Goal: Task Accomplishment & Management: Use online tool/utility

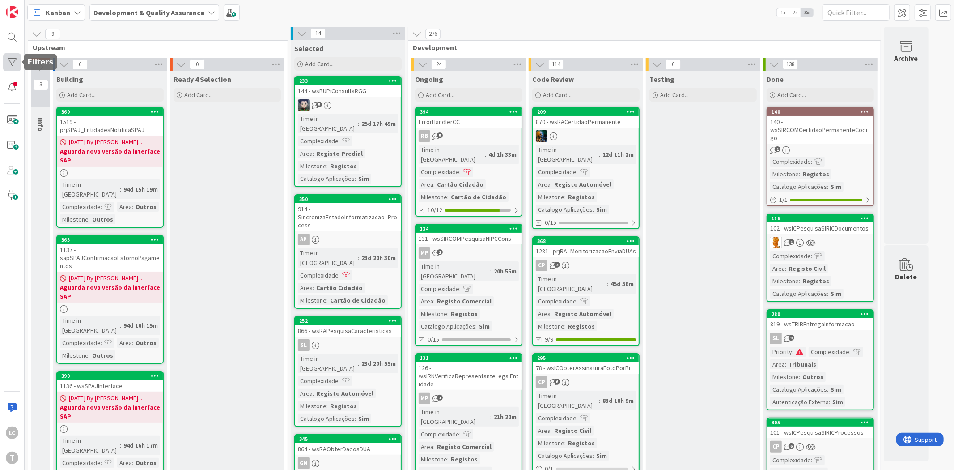
click at [3, 61] on div at bounding box center [12, 62] width 18 height 18
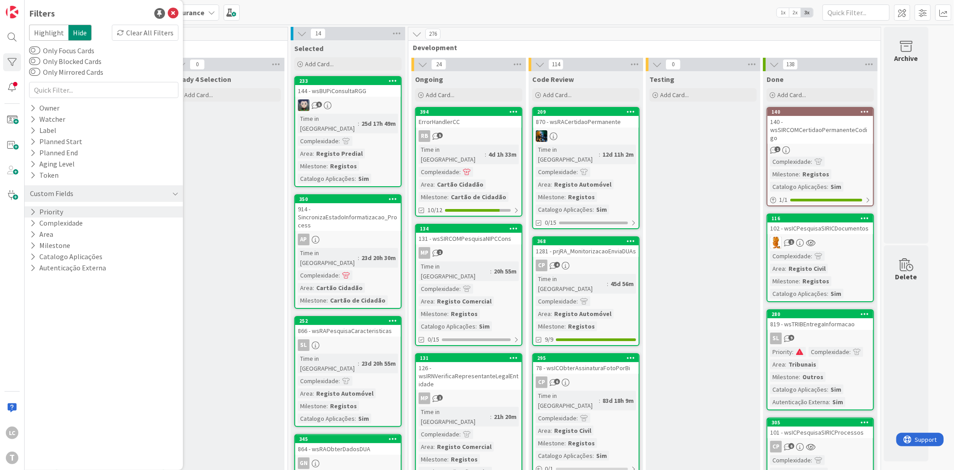
click at [82, 211] on div "Priority" at bounding box center [104, 211] width 158 height 11
click at [68, 227] on span "Critical" at bounding box center [58, 226] width 33 height 12
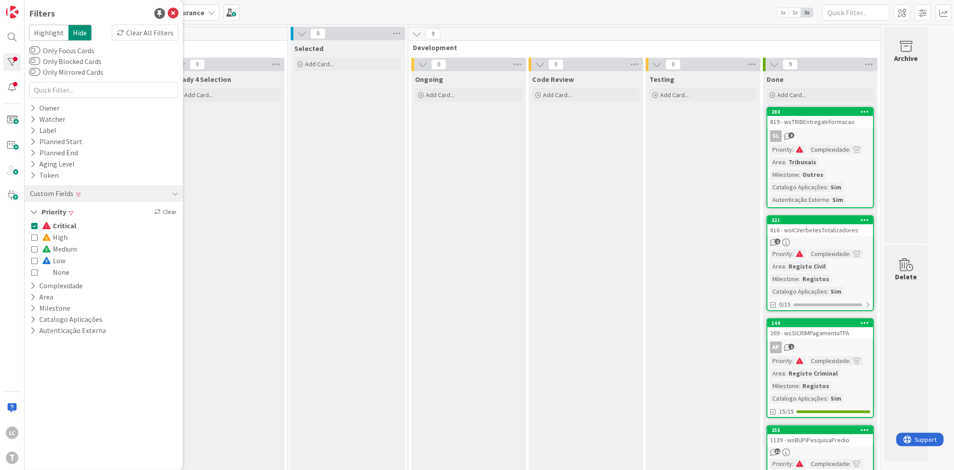
click at [68, 227] on span "Critical" at bounding box center [59, 226] width 34 height 12
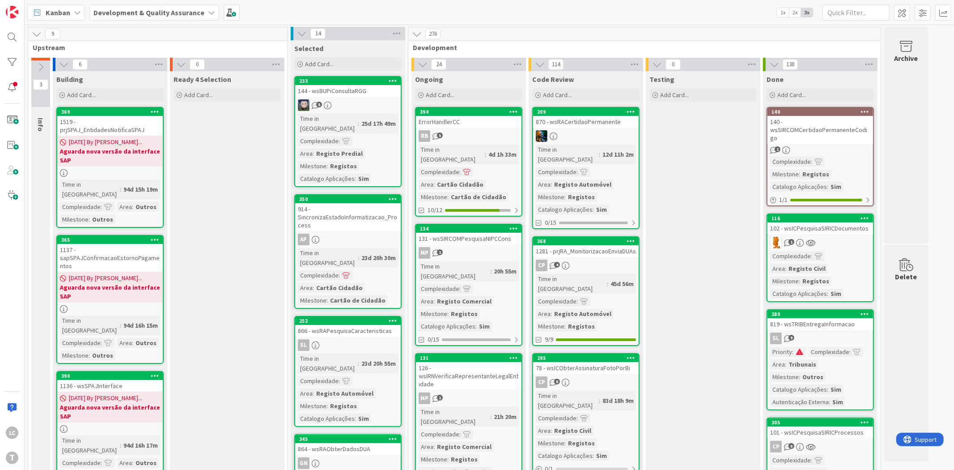
drag, startPoint x: 47, startPoint y: 184, endPoint x: 43, endPoint y: 195, distance: 11.3
drag, startPoint x: 43, startPoint y: 195, endPoint x: 0, endPoint y: 235, distance: 58.8
click at [1, 235] on div "LC T" at bounding box center [12, 235] width 25 height 470
click at [8, 239] on div "LC T" at bounding box center [12, 235] width 25 height 470
